Goal: Transaction & Acquisition: Purchase product/service

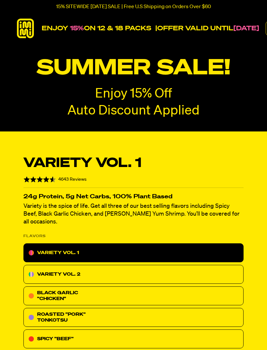
radio input "true"
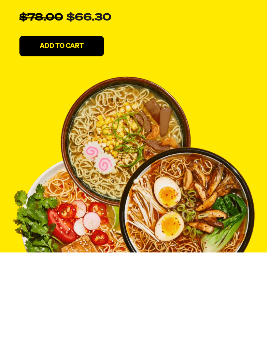
scroll to position [483, 0]
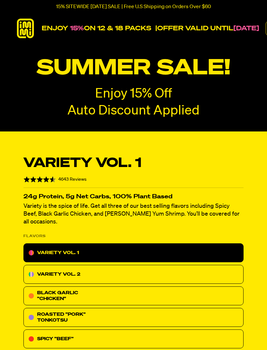
radio input "true"
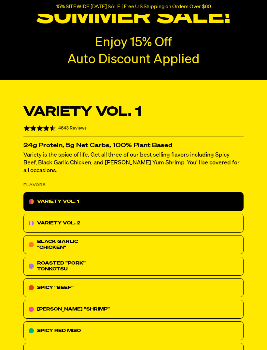
scroll to position [48, 0]
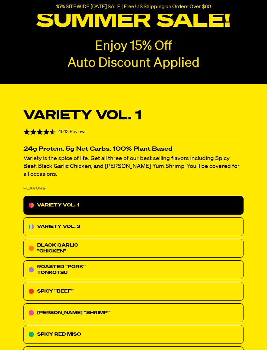
click at [167, 348] on div "CREAMY "CHICKEN"" at bounding box center [133, 355] width 220 height 19
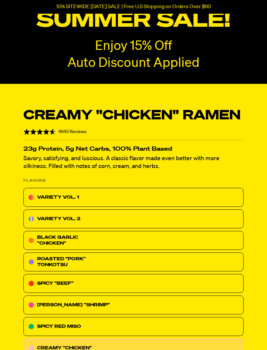
click at [164, 349] on div "CREAMY "CHICKEN"" at bounding box center [133, 347] width 220 height 19
click at [176, 202] on div "VARIETY VOL. 1" at bounding box center [133, 197] width 220 height 19
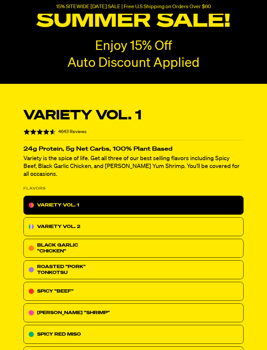
click at [191, 200] on div "VARIETY VOL. 1" at bounding box center [133, 205] width 220 height 19
click at [168, 222] on div "VARIETY VOL. 2" at bounding box center [133, 226] width 220 height 19
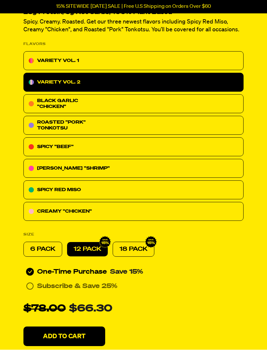
scroll to position [184, 0]
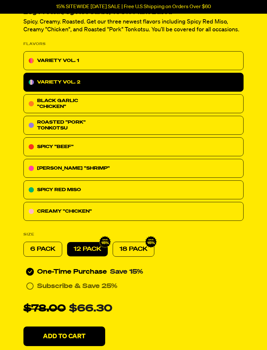
click at [105, 334] on button "Add To Cart" at bounding box center [64, 336] width 82 height 20
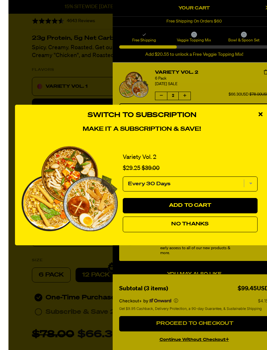
scroll to position [114, 0]
